Goal: Task Accomplishment & Management: Manage account settings

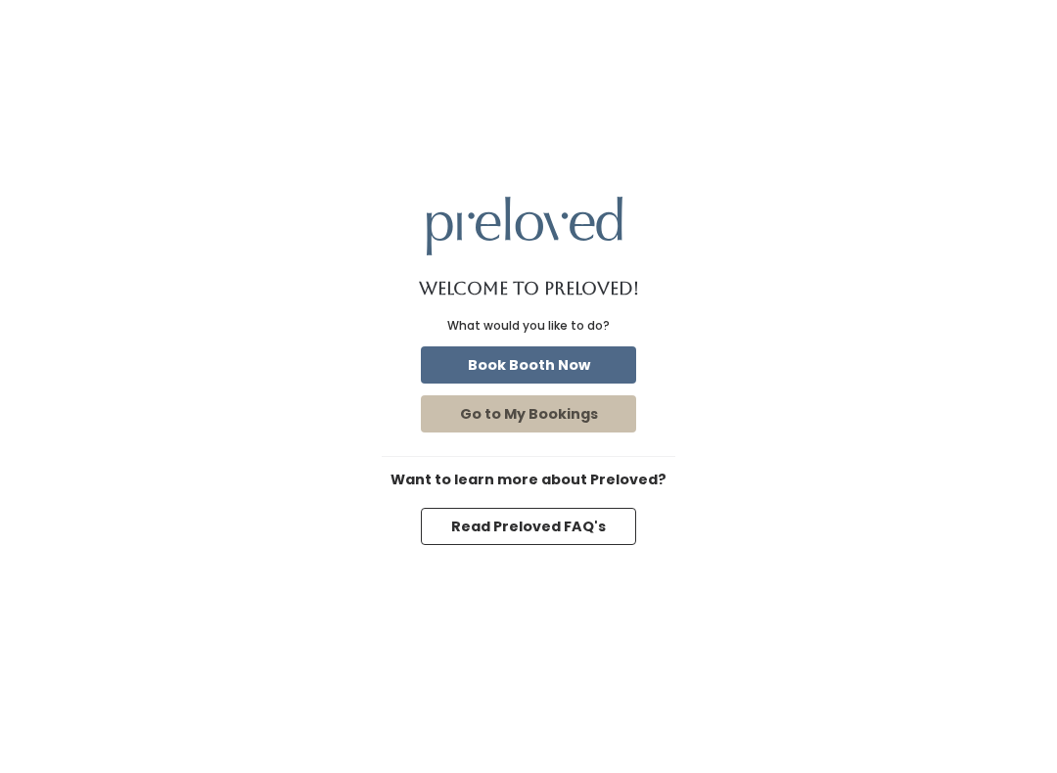
click at [509, 381] on button "Book Booth Now" at bounding box center [528, 364] width 215 height 37
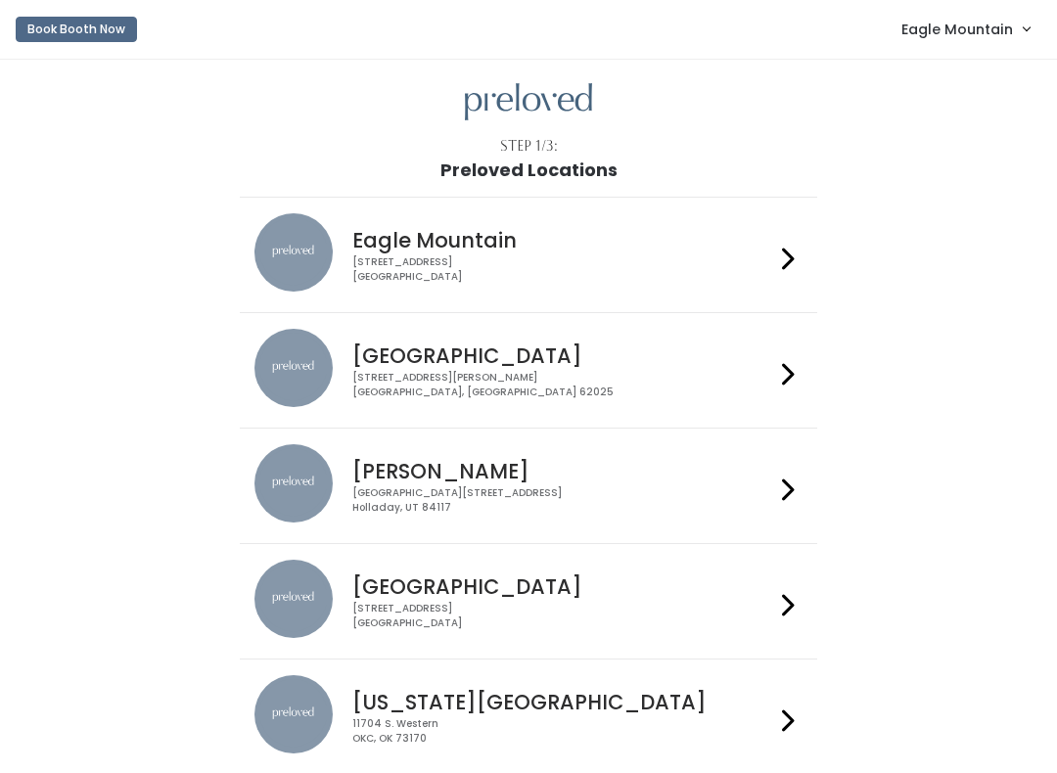
click at [959, 33] on span "Eagle Mountain" at bounding box center [957, 30] width 112 height 22
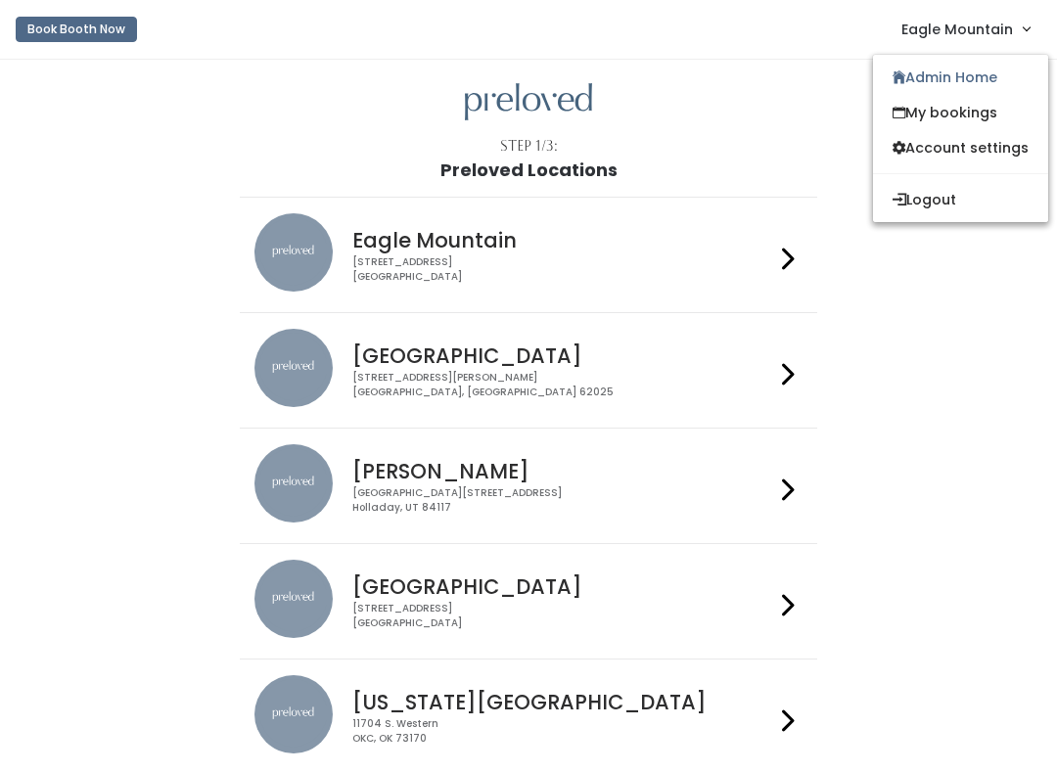
click at [912, 79] on link "Admin Home" at bounding box center [960, 77] width 175 height 35
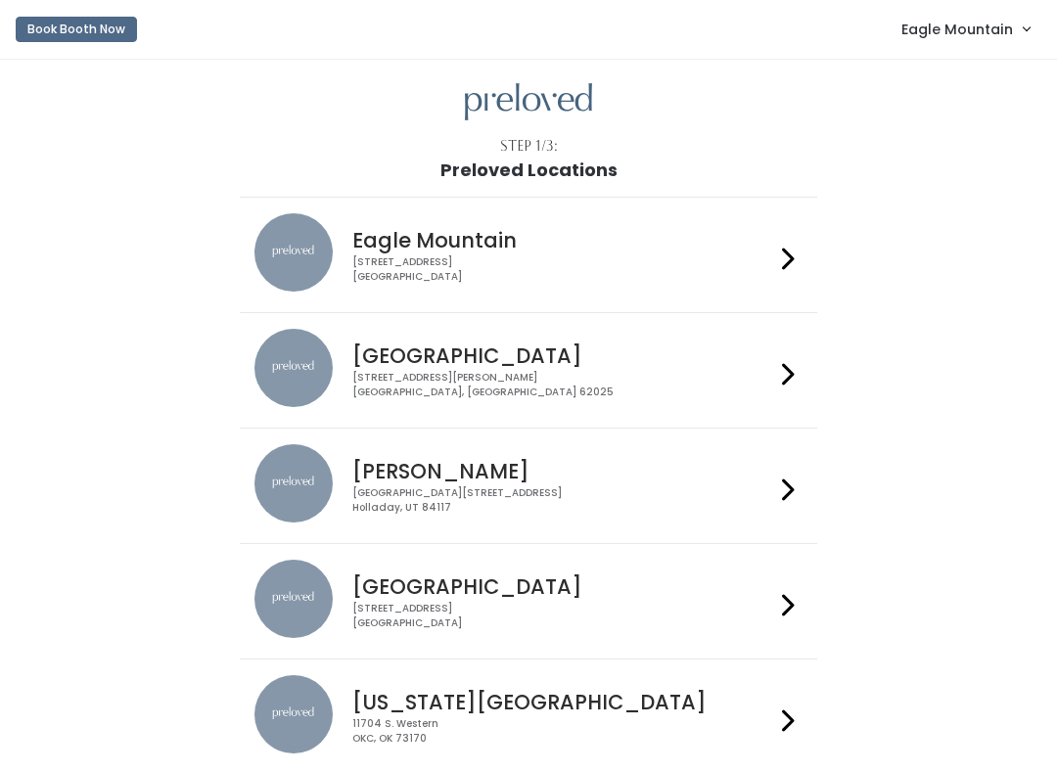
click at [931, 32] on span "Eagle Mountain" at bounding box center [957, 30] width 112 height 22
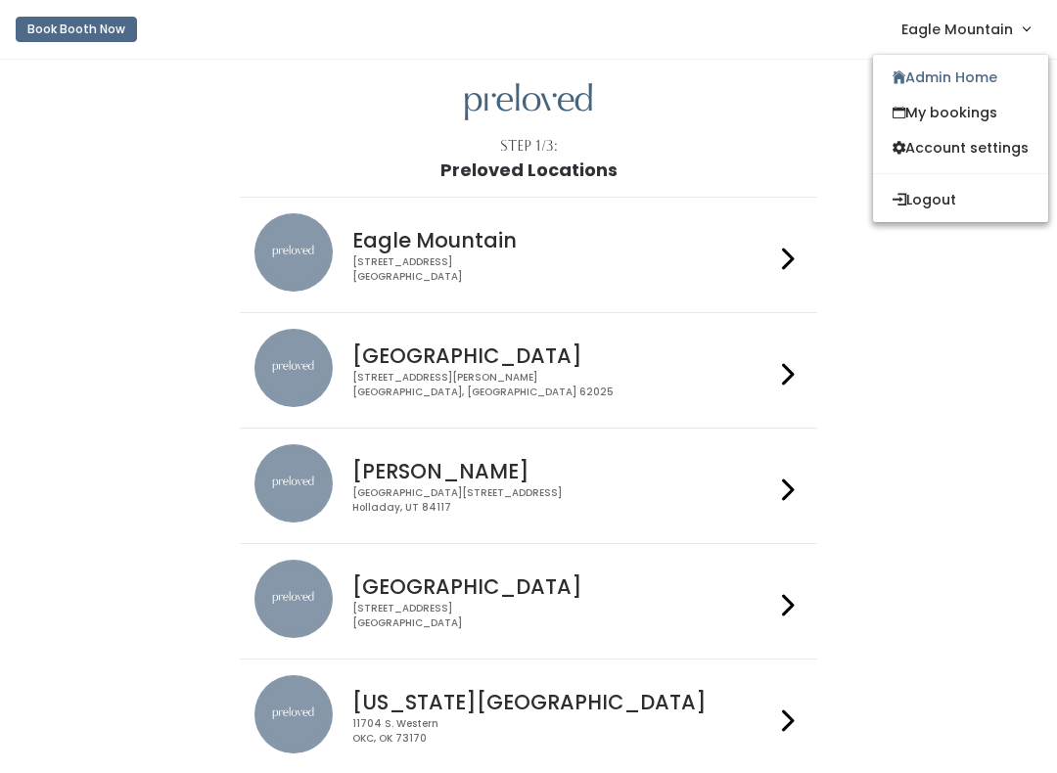
click at [907, 61] on link "Admin Home" at bounding box center [960, 77] width 175 height 35
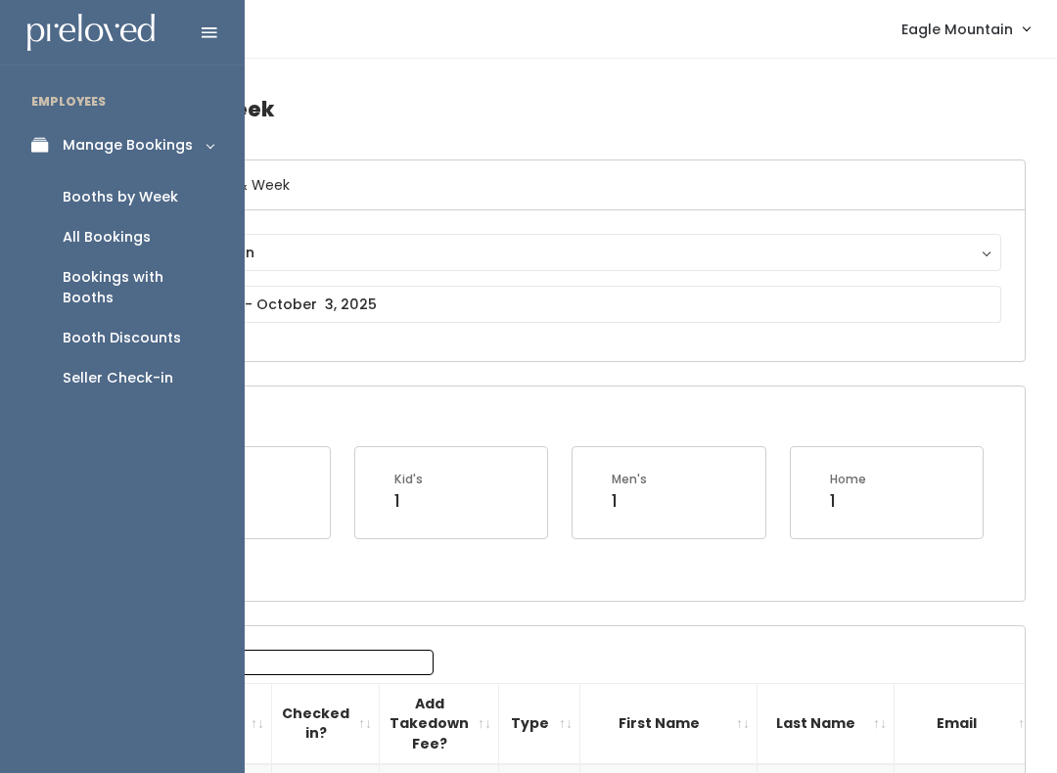
click at [73, 328] on div "Booth Discounts" at bounding box center [122, 338] width 118 height 21
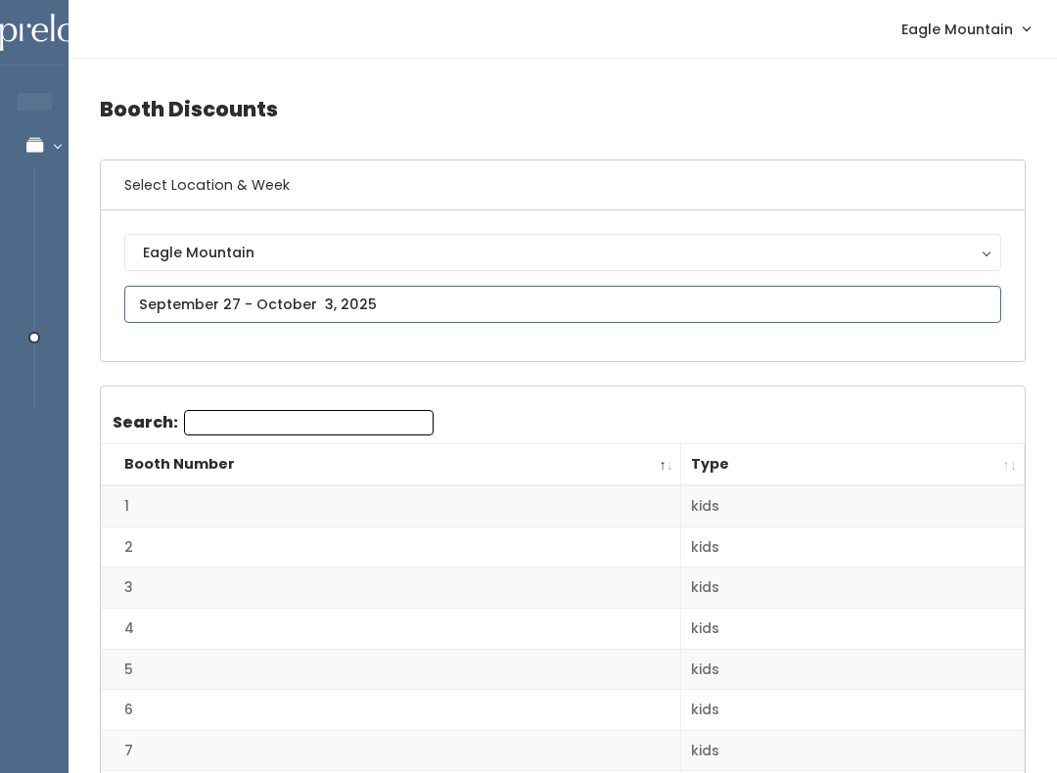
click at [250, 299] on input "text" at bounding box center [562, 304] width 877 height 37
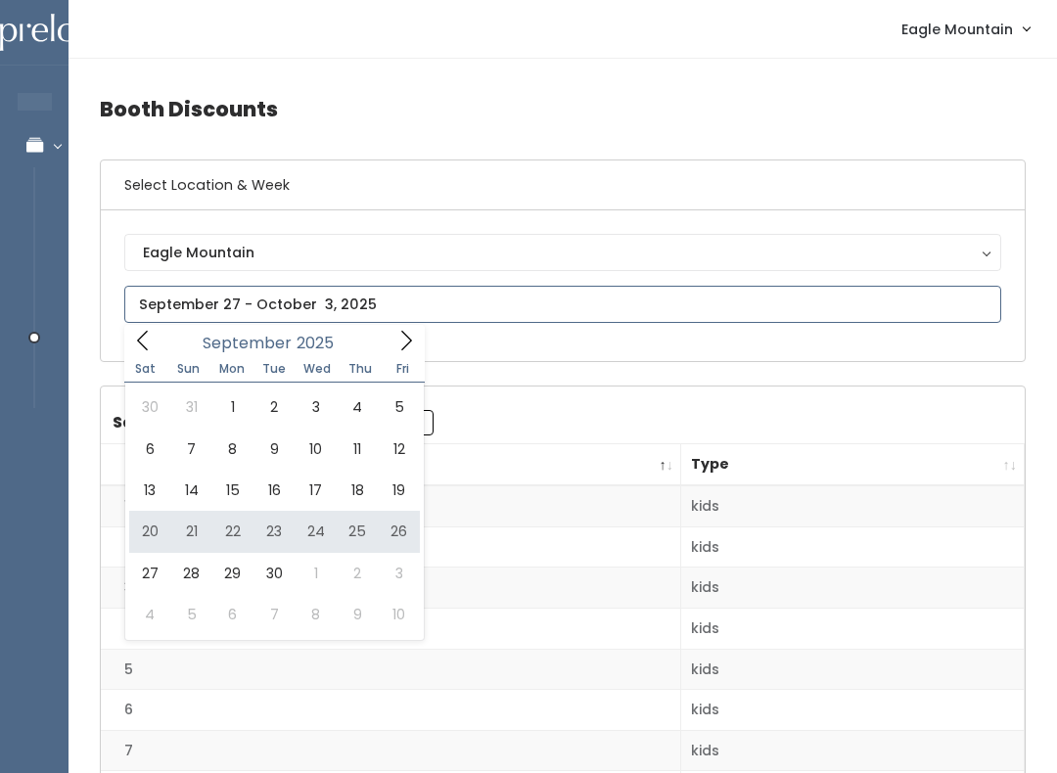
type input "[DATE] to [DATE]"
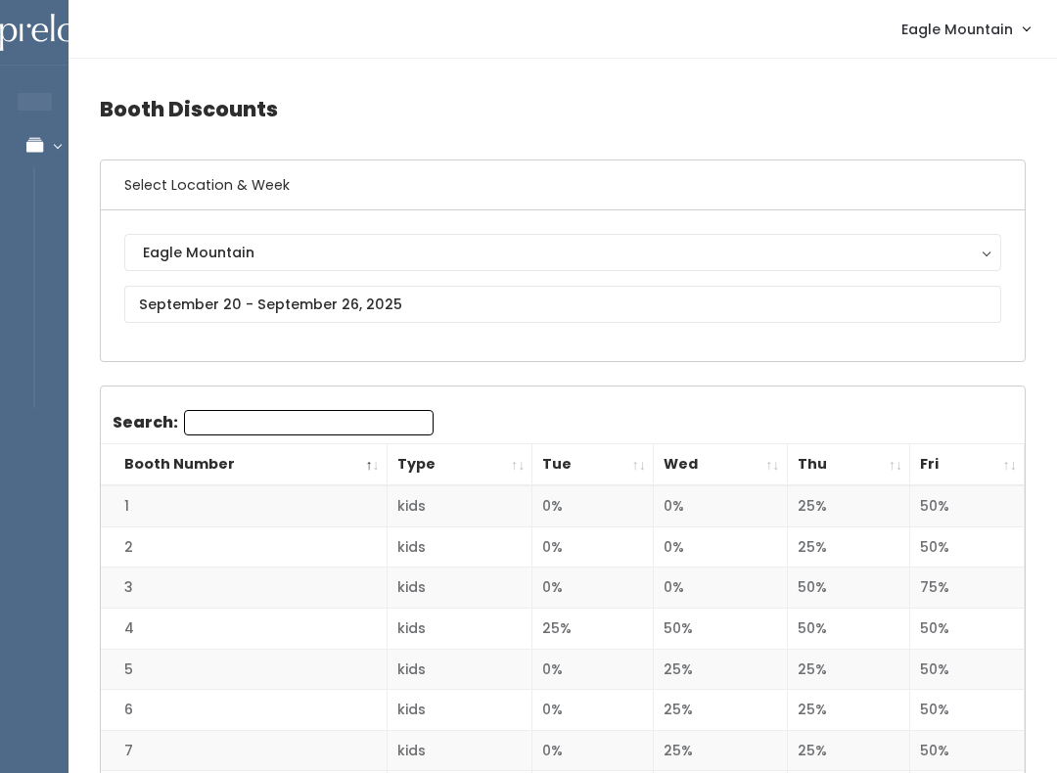
click at [1013, 463] on th "Fri" at bounding box center [967, 465] width 114 height 42
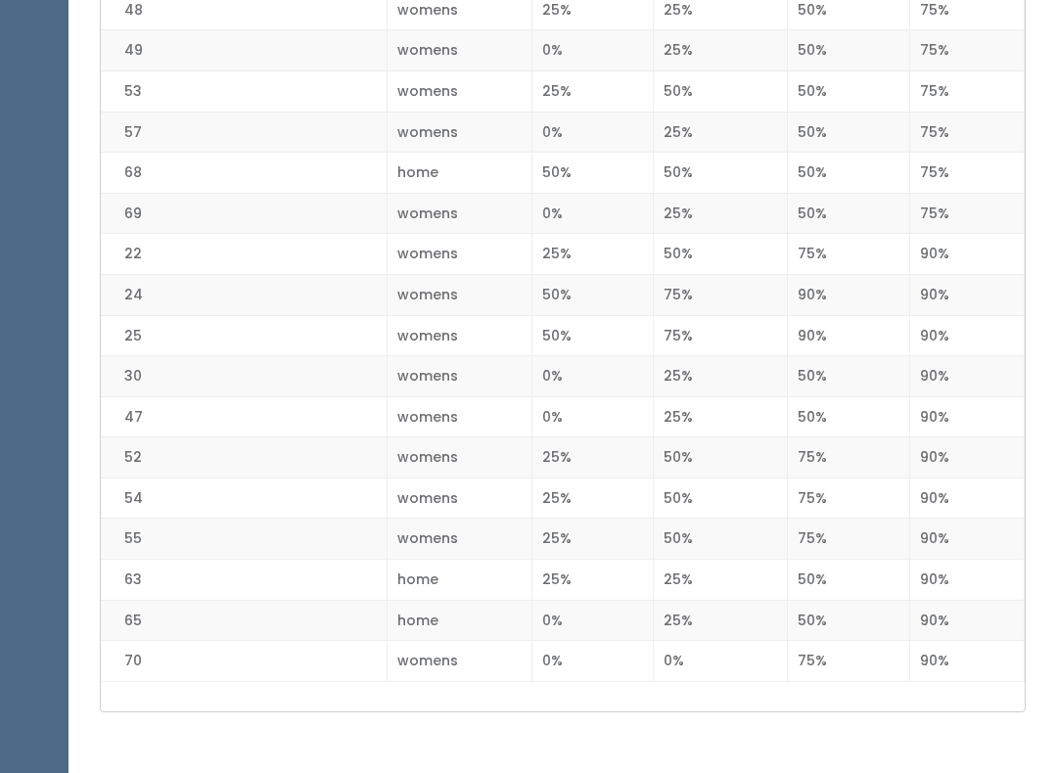
scroll to position [2668, 0]
